Goal: Navigation & Orientation: Find specific page/section

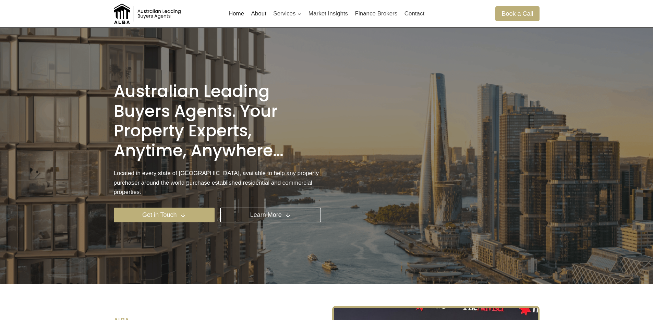
click at [254, 20] on link "About" at bounding box center [258, 13] width 22 height 16
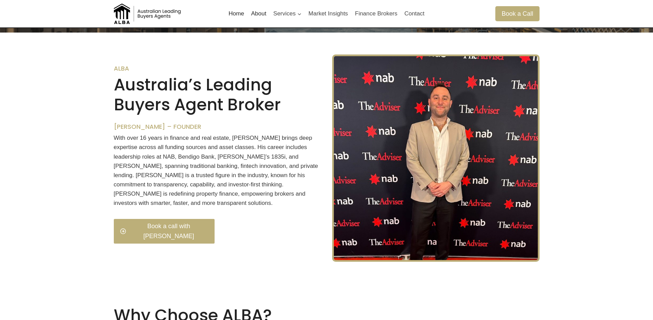
scroll to position [256, 0]
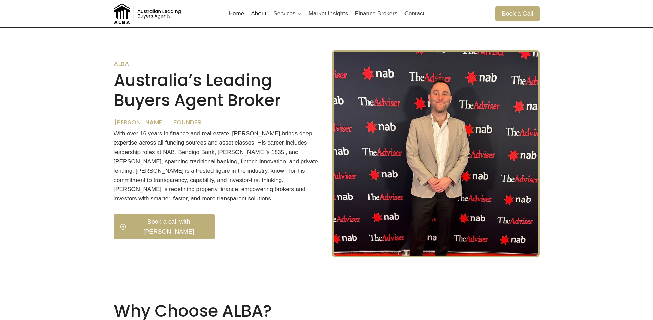
click at [245, 101] on h2 "Australia’s Leading Buyers Agent Broker" at bounding box center [217, 90] width 207 height 39
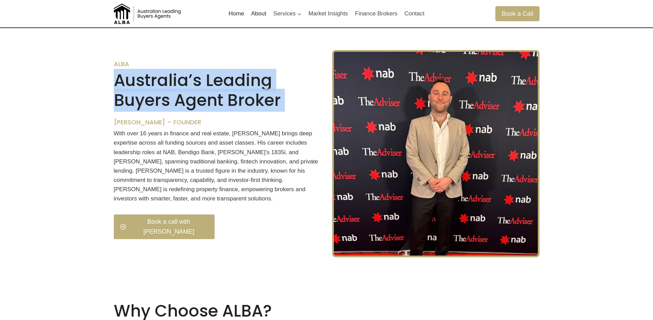
click at [245, 101] on h2 "Australia’s Leading Buyers Agent Broker" at bounding box center [217, 90] width 207 height 39
click at [190, 91] on h2 "Australia’s Leading Buyers Agent Broker" at bounding box center [217, 90] width 207 height 39
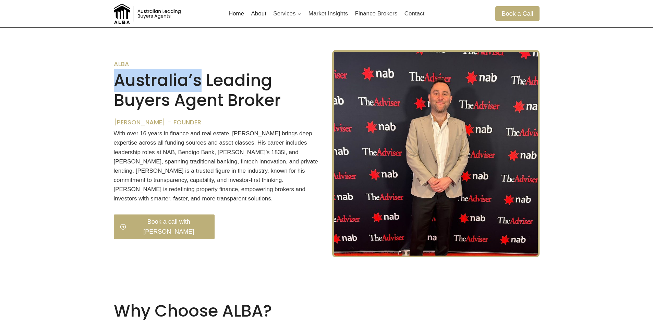
click at [190, 91] on h2 "Australia’s Leading Buyers Agent Broker" at bounding box center [217, 90] width 207 height 39
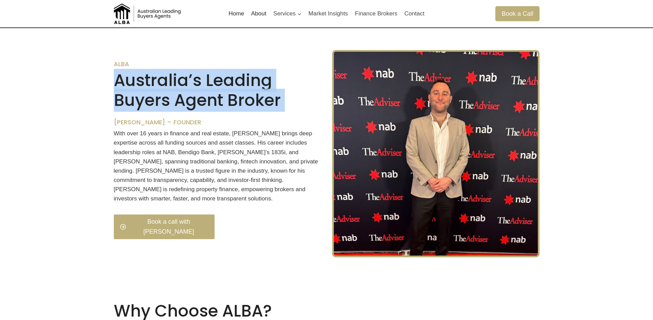
click at [190, 91] on h2 "Australia’s Leading Buyers Agent Broker" at bounding box center [217, 90] width 207 height 39
click at [190, 109] on h2 "Australia’s Leading Buyers Agent Broker" at bounding box center [217, 90] width 207 height 39
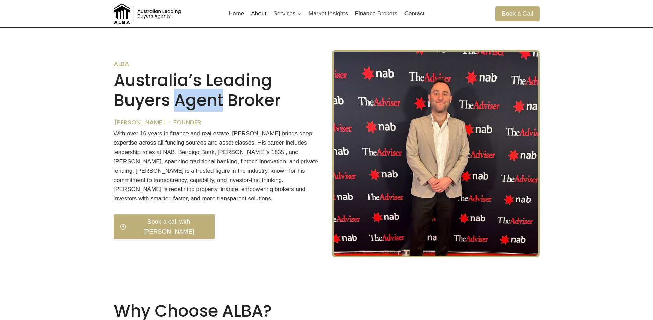
click at [190, 109] on h2 "Australia’s Leading Buyers Agent Broker" at bounding box center [217, 90] width 207 height 39
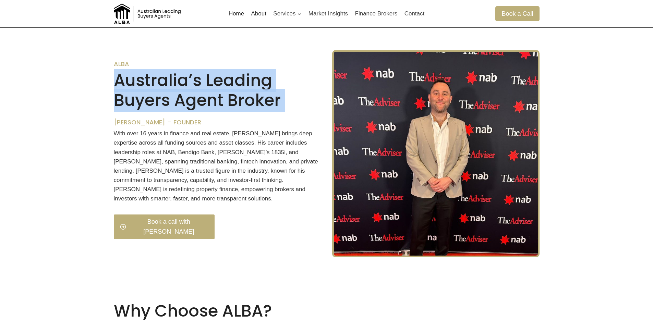
click at [190, 109] on h2 "Australia’s Leading Buyers Agent Broker" at bounding box center [217, 90] width 207 height 39
click at [187, 107] on h2 "Australia’s Leading Buyers Agent Broker" at bounding box center [217, 90] width 207 height 39
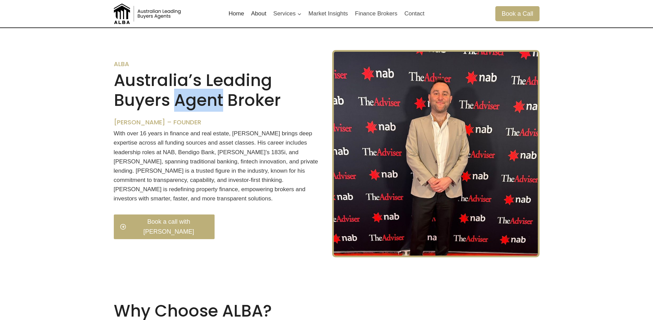
click at [187, 107] on h2 "Australia’s Leading Buyers Agent Broker" at bounding box center [217, 90] width 207 height 39
click at [184, 107] on h2 "Australia’s Leading Buyers Agent Broker" at bounding box center [217, 90] width 207 height 39
click at [170, 85] on h2 "Australia’s Leading Buyers Agent Broker" at bounding box center [217, 90] width 207 height 39
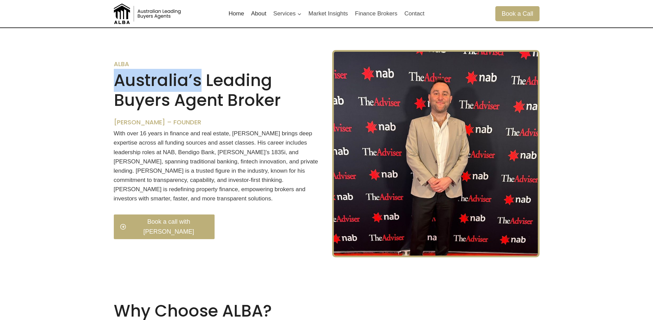
click at [170, 85] on h2 "Australia’s Leading Buyers Agent Broker" at bounding box center [217, 90] width 207 height 39
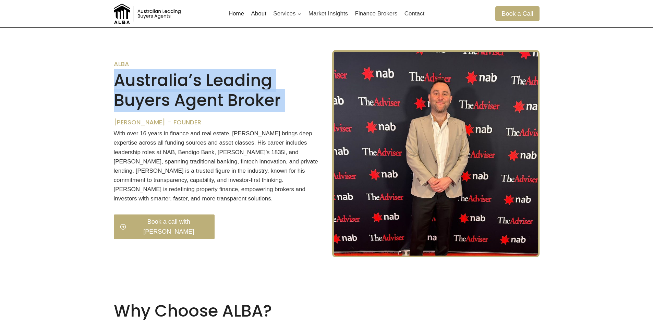
click at [170, 85] on h2 "Australia’s Leading Buyers Agent Broker" at bounding box center [217, 90] width 207 height 39
click at [210, 100] on h2 "Australia’s Leading Buyers Agent Broker" at bounding box center [217, 90] width 207 height 39
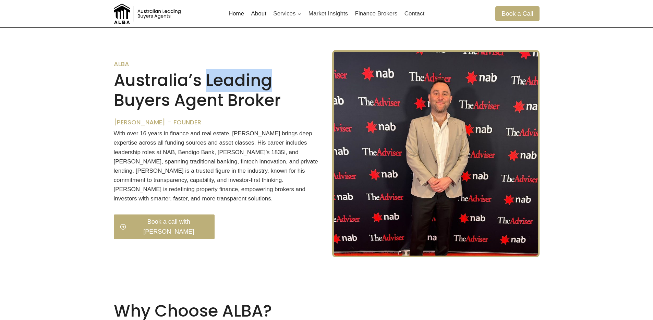
click at [210, 100] on h2 "Australia’s Leading Buyers Agent Broker" at bounding box center [217, 90] width 207 height 39
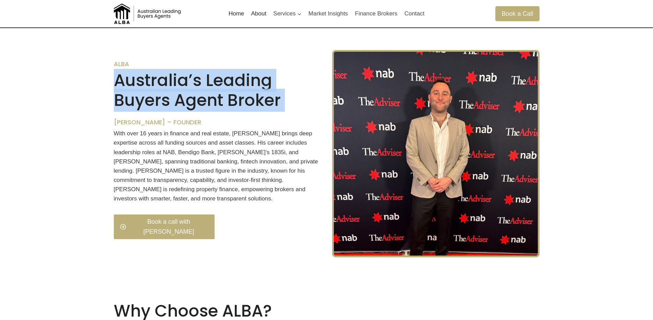
click at [210, 100] on h2 "Australia’s Leading Buyers Agent Broker" at bounding box center [217, 90] width 207 height 39
click at [210, 110] on h2 "Australia’s Leading Buyers Agent Broker" at bounding box center [217, 90] width 207 height 39
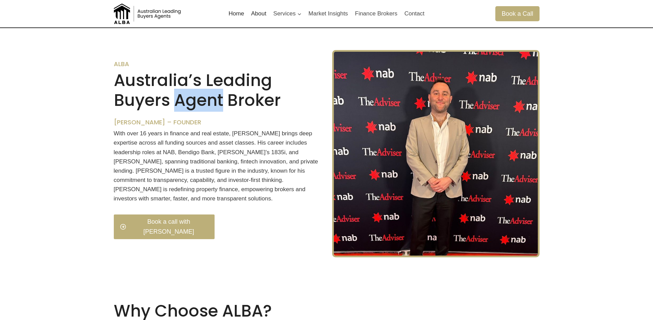
click at [210, 110] on h2 "Australia’s Leading Buyers Agent Broker" at bounding box center [217, 90] width 207 height 39
click at [281, 102] on h2 "Australia’s Leading Buyers Agent Broker" at bounding box center [217, 90] width 207 height 39
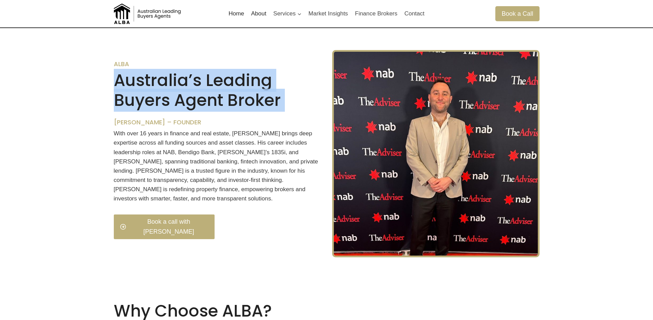
click at [281, 102] on h2 "Australia’s Leading Buyers Agent Broker" at bounding box center [217, 90] width 207 height 39
click at [262, 109] on h2 "Australia’s Leading Buyers Agent Broker" at bounding box center [217, 90] width 207 height 39
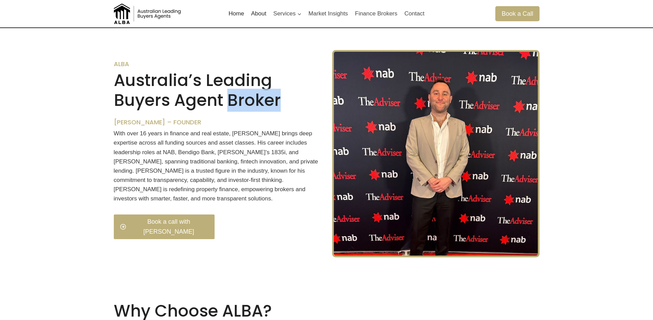
click at [262, 109] on h2 "Australia’s Leading Buyers Agent Broker" at bounding box center [217, 90] width 207 height 39
click at [198, 110] on h2 "Australia’s Leading Buyers Agent Broker" at bounding box center [217, 90] width 207 height 39
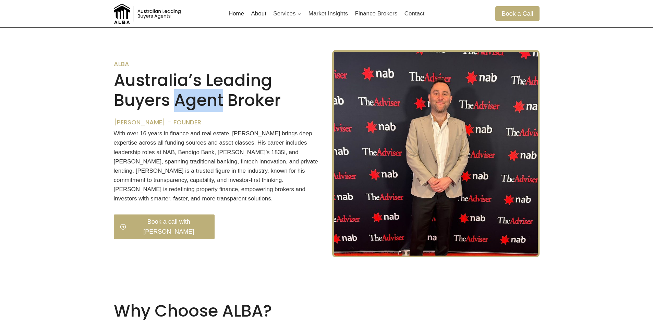
click at [198, 110] on h2 "Australia’s Leading Buyers Agent Broker" at bounding box center [217, 90] width 207 height 39
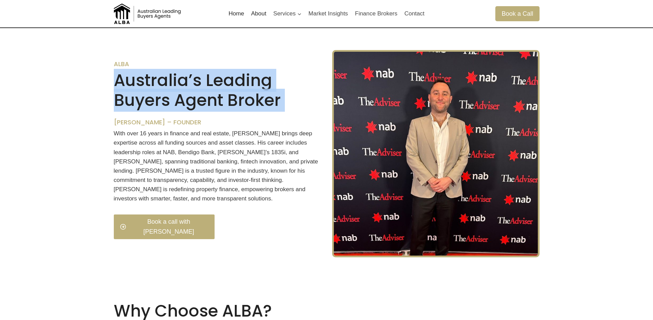
click at [198, 110] on h2 "Australia’s Leading Buyers Agent Broker" at bounding box center [217, 90] width 207 height 39
click at [136, 110] on h2 "Australia’s Leading Buyers Agent Broker" at bounding box center [217, 90] width 207 height 39
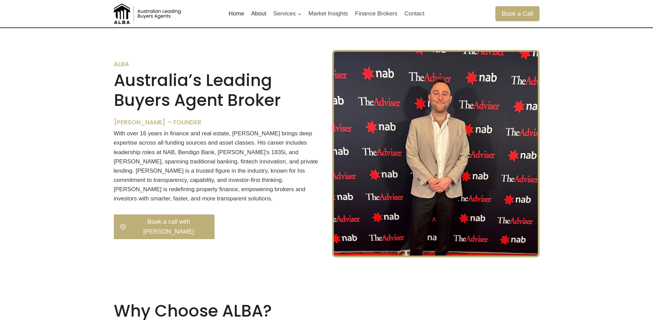
click at [131, 89] on h2 "Australia’s Leading Buyers Agent Broker" at bounding box center [217, 90] width 207 height 39
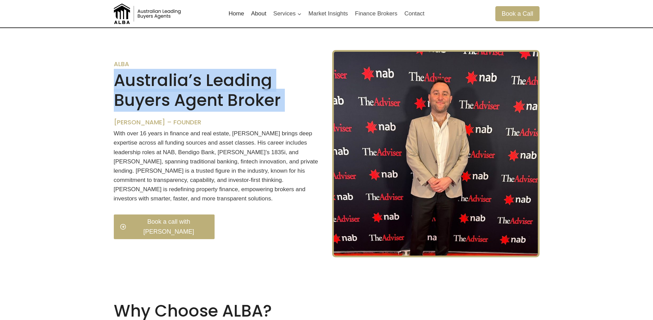
click at [131, 89] on h2 "Australia’s Leading Buyers Agent Broker" at bounding box center [217, 90] width 207 height 39
click at [216, 90] on h2 "Australia’s Leading Buyers Agent Broker" at bounding box center [217, 90] width 207 height 39
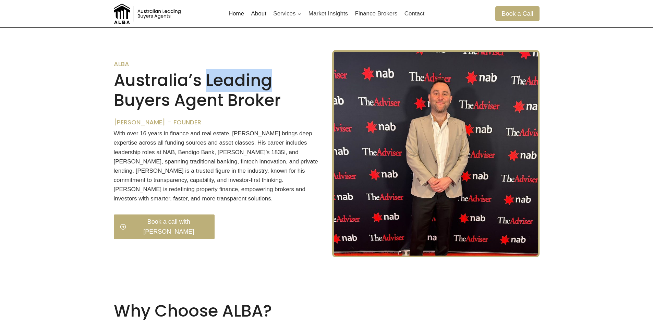
click at [216, 90] on h2 "Australia’s Leading Buyers Agent Broker" at bounding box center [217, 90] width 207 height 39
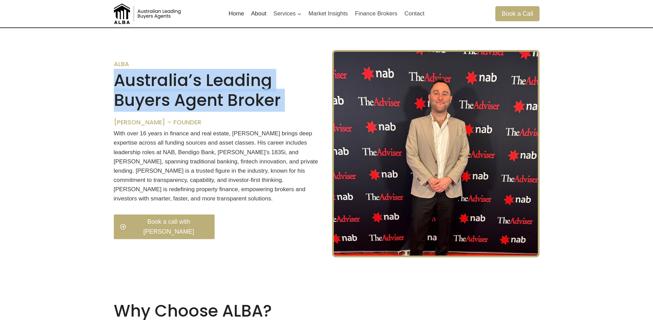
click at [216, 90] on h2 "Australia’s Leading Buyers Agent Broker" at bounding box center [217, 90] width 207 height 39
click at [234, 102] on h2 "Australia’s Leading Buyers Agent Broker" at bounding box center [217, 90] width 207 height 39
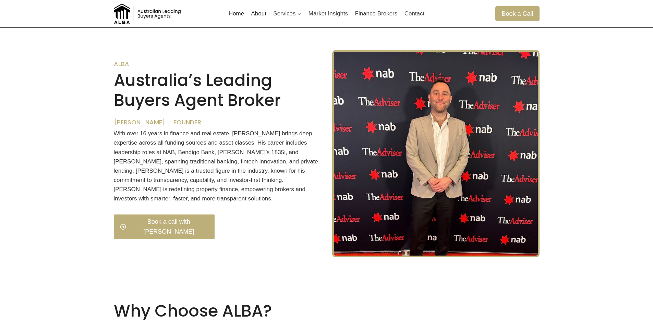
click at [222, 103] on h2 "Australia’s Leading Buyers Agent Broker" at bounding box center [217, 90] width 207 height 39
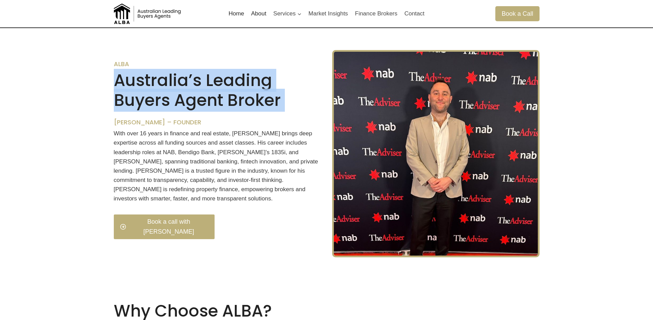
click at [222, 103] on h2 "Australia’s Leading Buyers Agent Broker" at bounding box center [217, 90] width 207 height 39
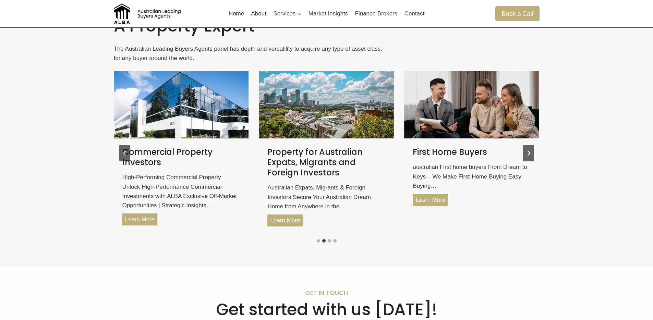
scroll to position [1053, 0]
